Goal: Information Seeking & Learning: Compare options

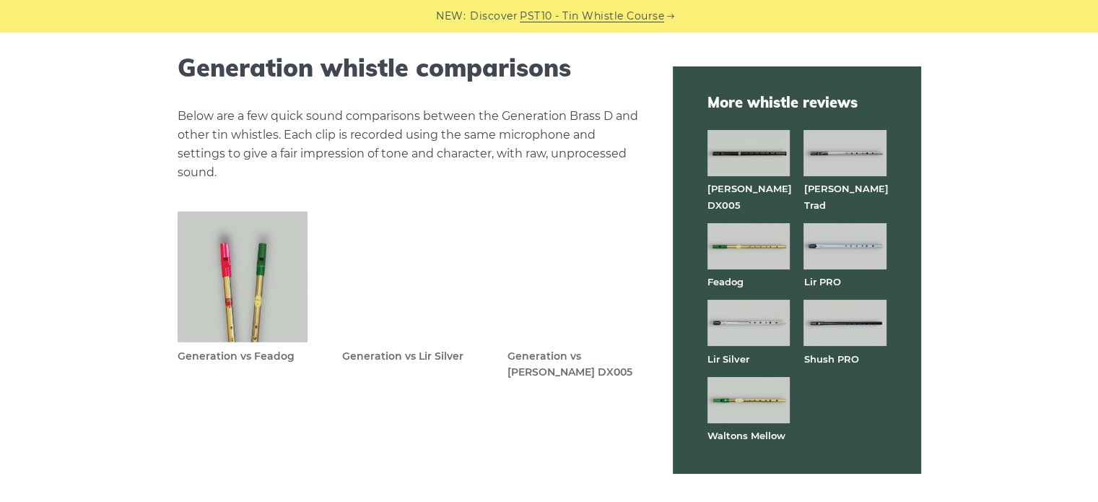
scroll to position [4041, 0]
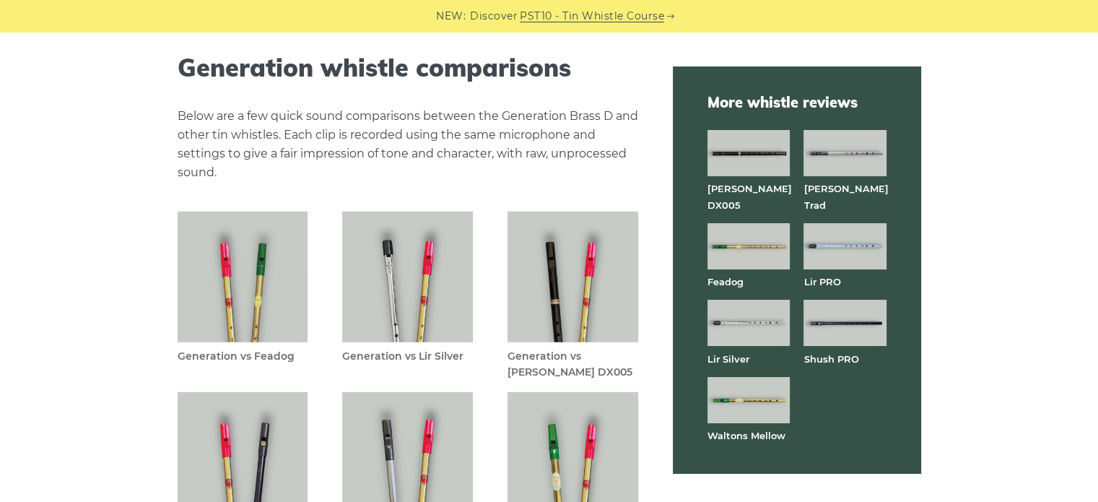
click at [245, 274] on img at bounding box center [243, 276] width 131 height 131
click at [408, 300] on img at bounding box center [407, 276] width 131 height 131
click at [560, 298] on img at bounding box center [572, 276] width 131 height 131
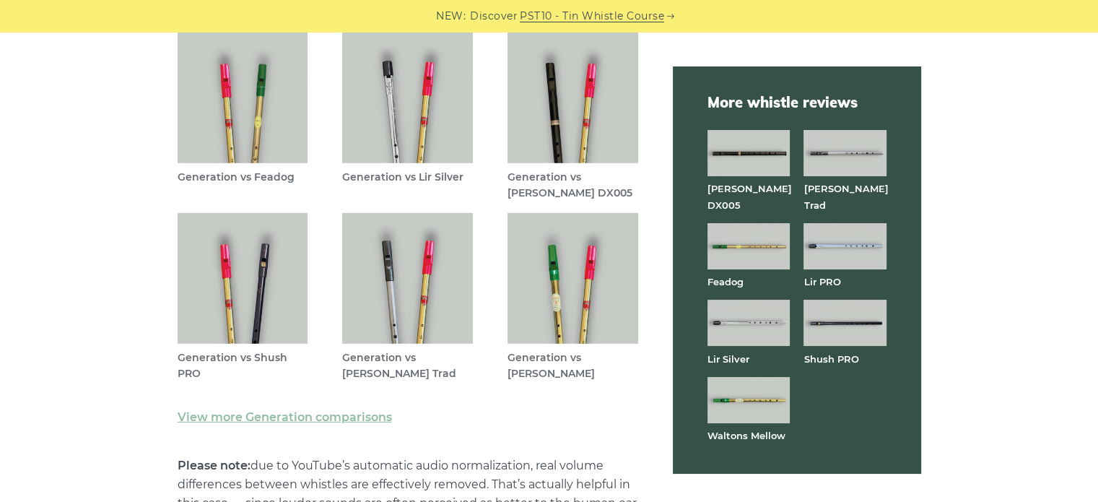
scroll to position [4258, 0]
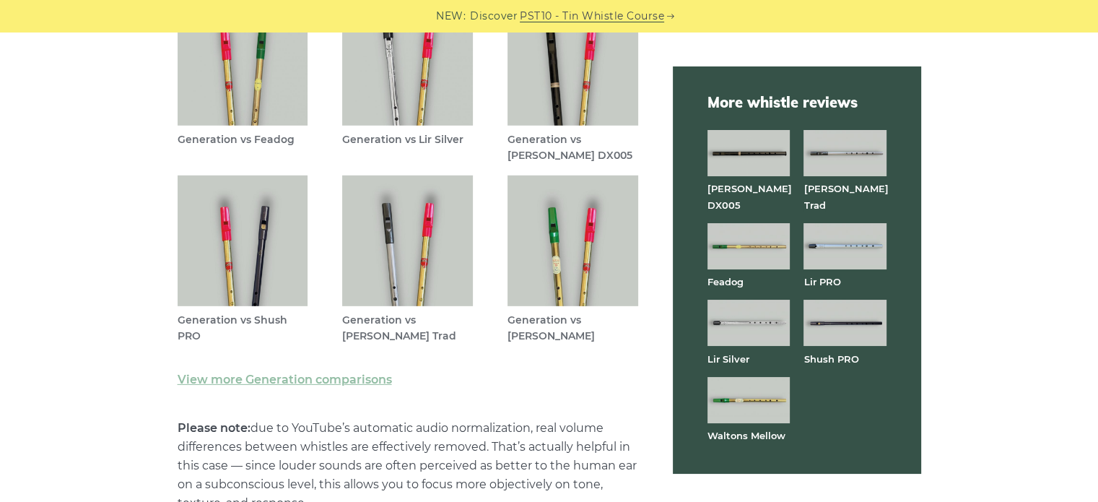
click at [250, 245] on img at bounding box center [243, 240] width 131 height 131
click at [406, 244] on img at bounding box center [407, 240] width 131 height 131
click at [567, 240] on img at bounding box center [572, 240] width 131 height 131
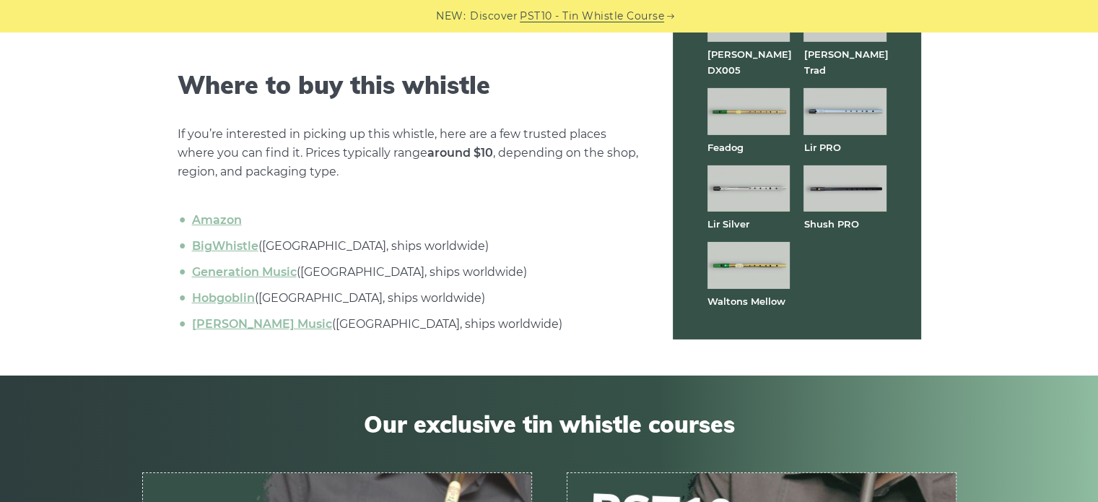
scroll to position [4691, 0]
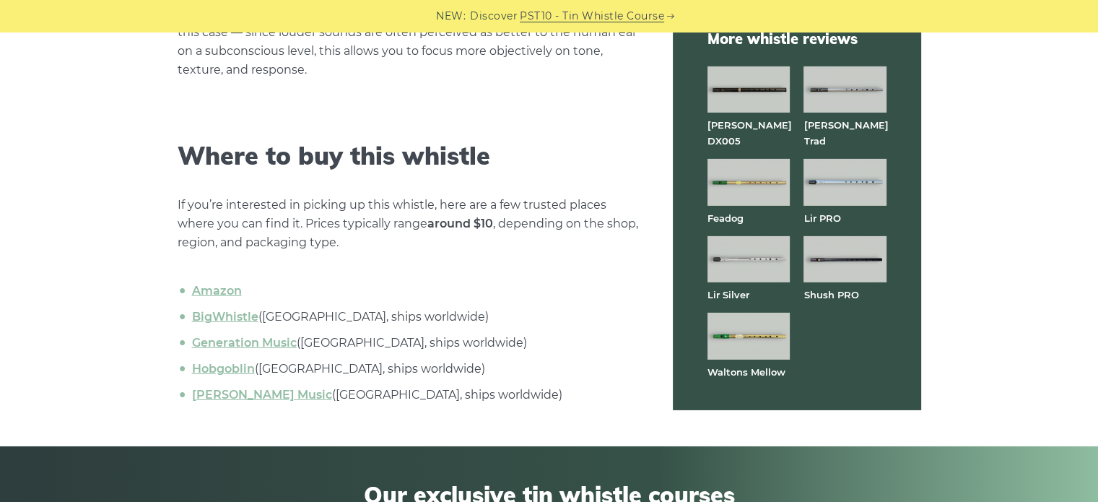
click at [743, 97] on img at bounding box center [748, 89] width 82 height 46
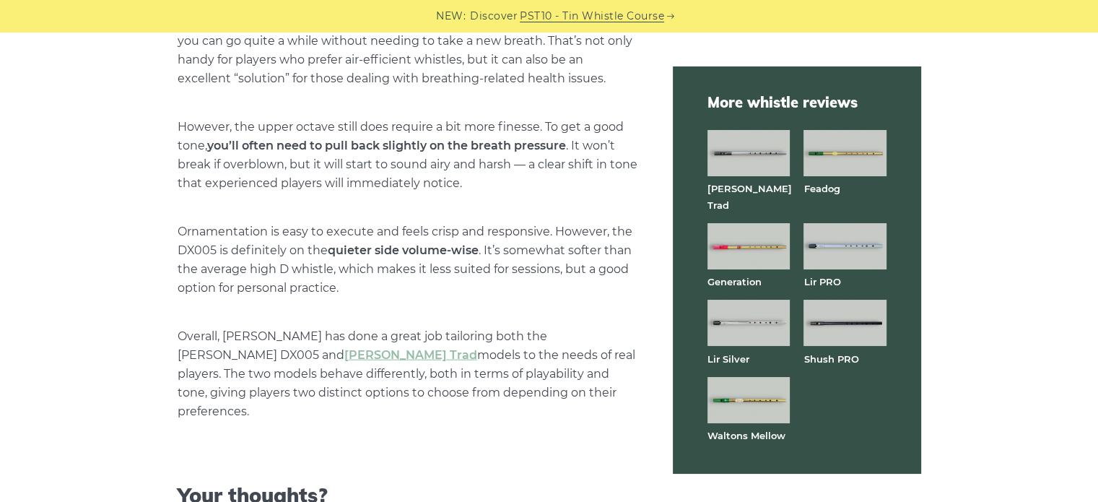
scroll to position [3608, 0]
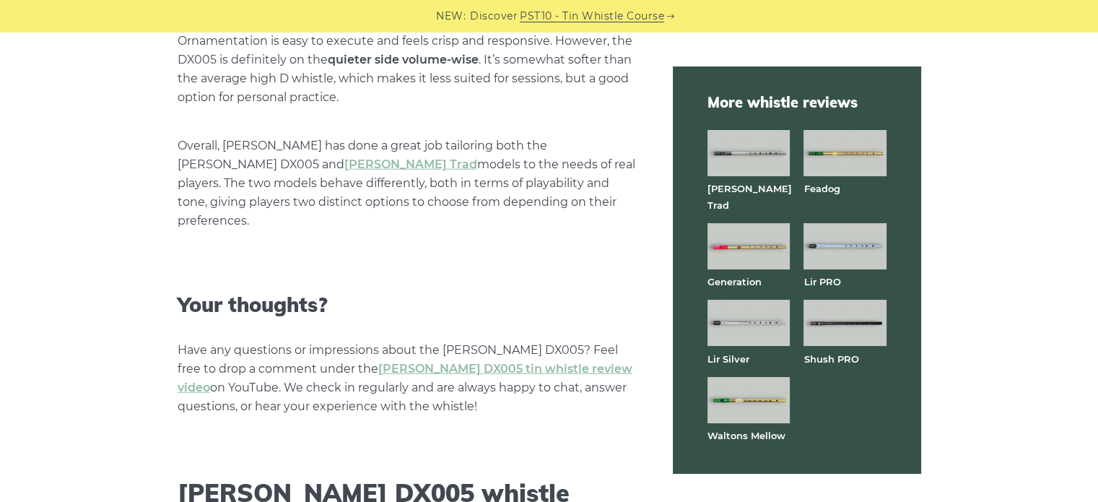
click at [846, 147] on img at bounding box center [844, 153] width 82 height 46
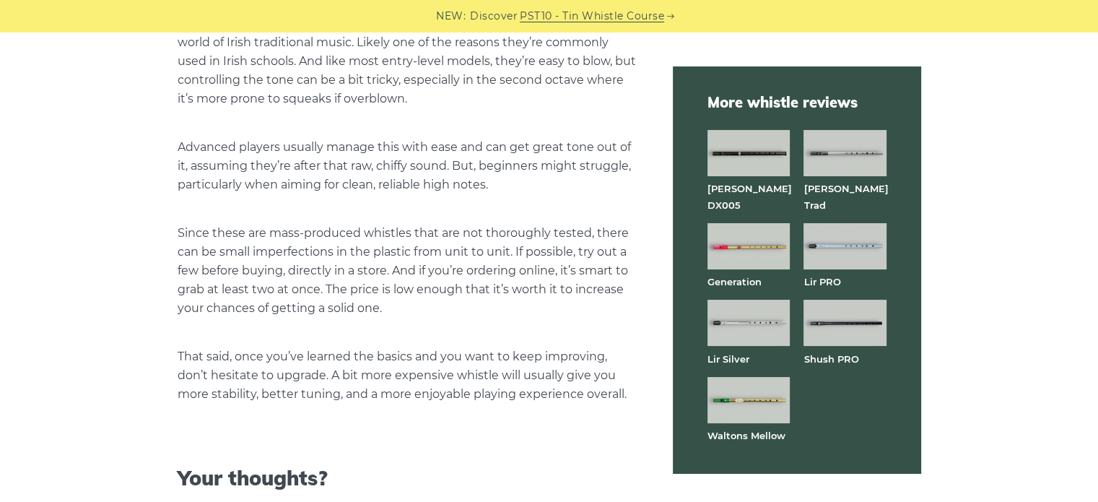
scroll to position [3320, 0]
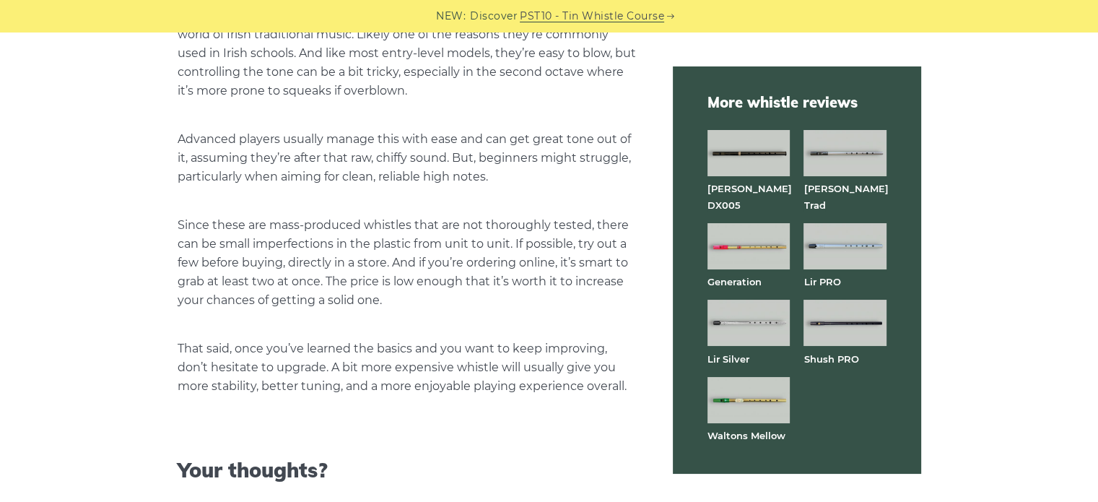
click at [766, 386] on img at bounding box center [748, 400] width 82 height 46
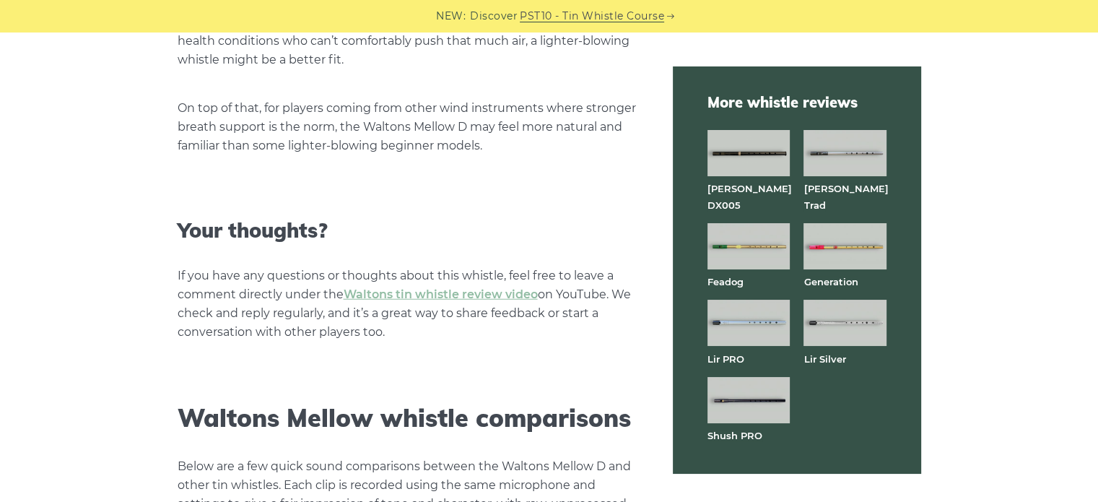
scroll to position [3680, 0]
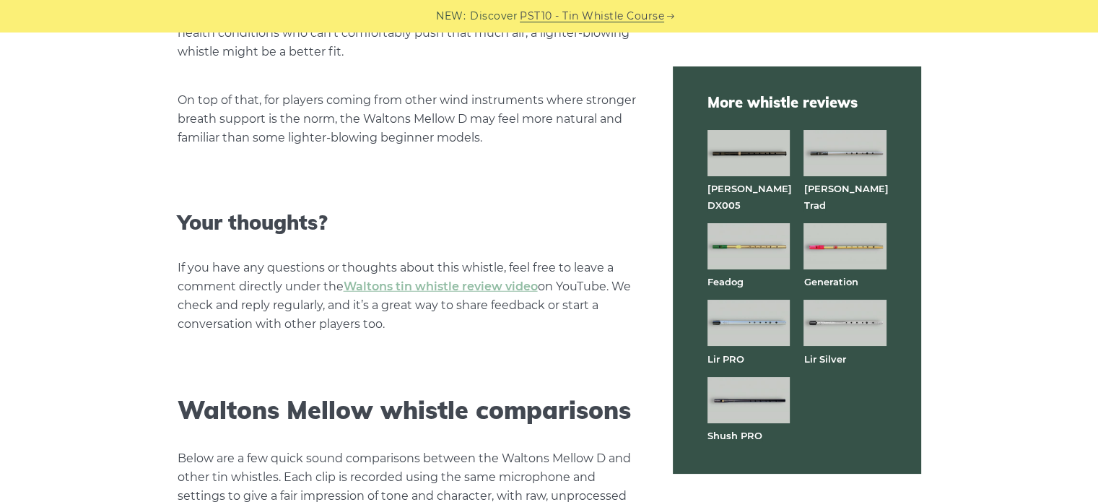
click at [850, 152] on img at bounding box center [844, 153] width 82 height 46
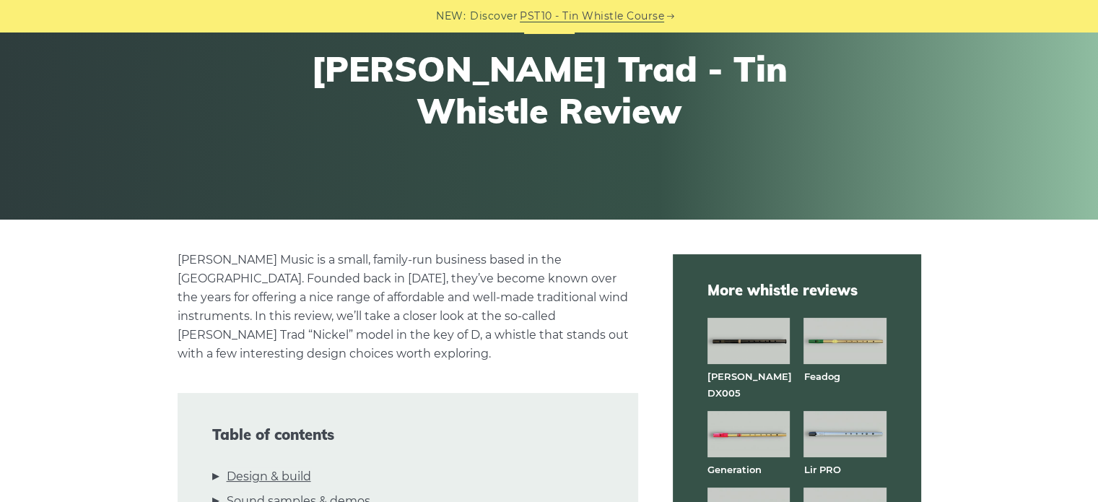
scroll to position [144, 0]
